Goal: Task Accomplishment & Management: Manage account settings

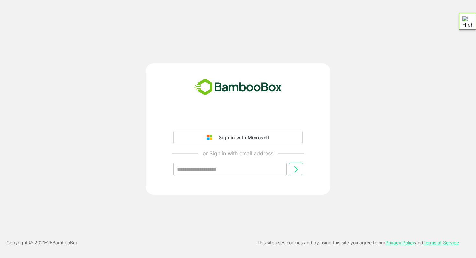
click at [231, 139] on div "Sign in with Microsoft" at bounding box center [243, 137] width 54 height 8
click at [237, 138] on div "Sign in with Microsoft" at bounding box center [243, 137] width 54 height 8
click at [206, 167] on input "text" at bounding box center [229, 170] width 113 height 14
type input "**********"
click at [299, 169] on icon at bounding box center [296, 169] width 8 height 8
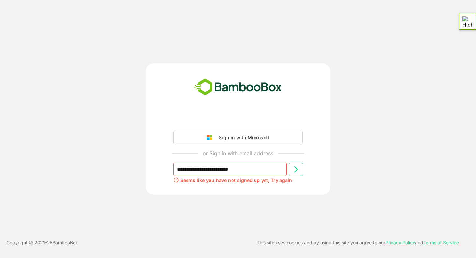
click at [237, 138] on div "Sign in with Microsoft" at bounding box center [243, 137] width 54 height 8
click at [224, 140] on div "Sign in with Microsoft" at bounding box center [243, 137] width 54 height 8
click at [246, 139] on div "Sign in with Microsoft" at bounding box center [243, 137] width 54 height 8
